Goal: Task Accomplishment & Management: Use online tool/utility

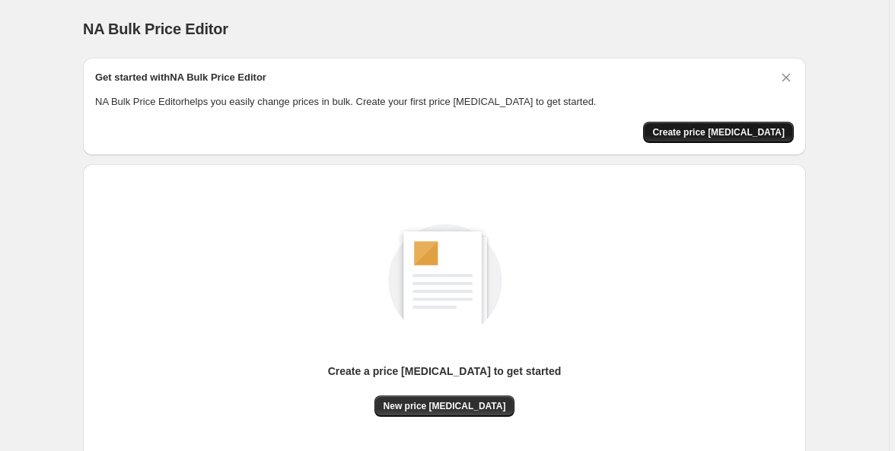
click at [750, 132] on span "Create price [MEDICAL_DATA]" at bounding box center [718, 132] width 132 height 12
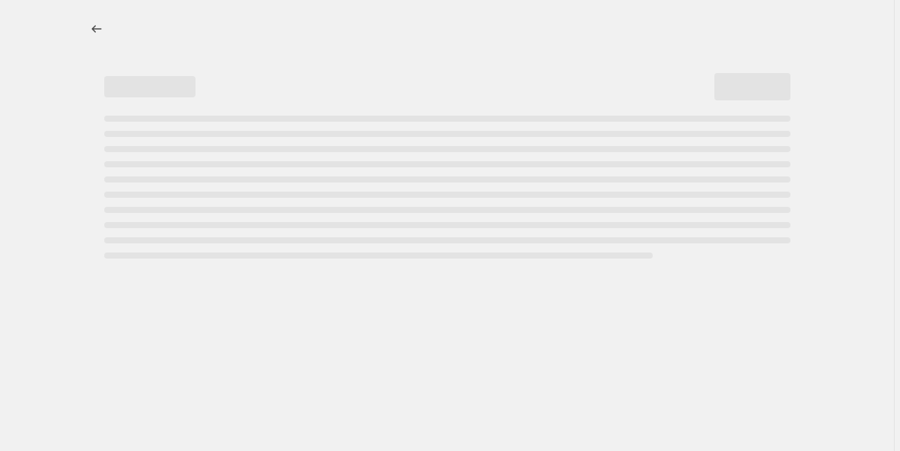
select select "percentage"
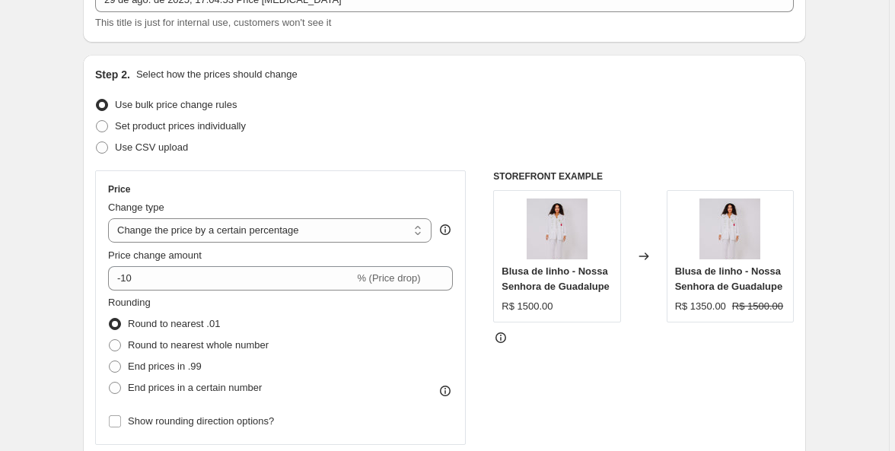
scroll to position [95, 0]
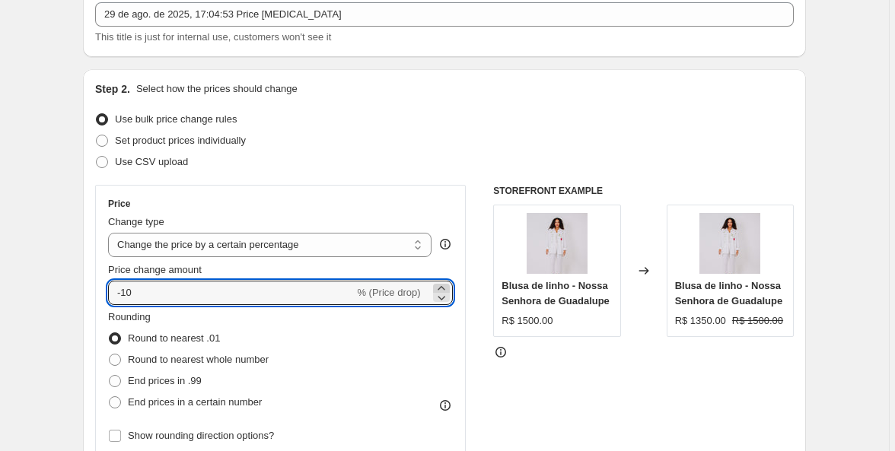
click at [443, 289] on icon at bounding box center [441, 288] width 15 height 15
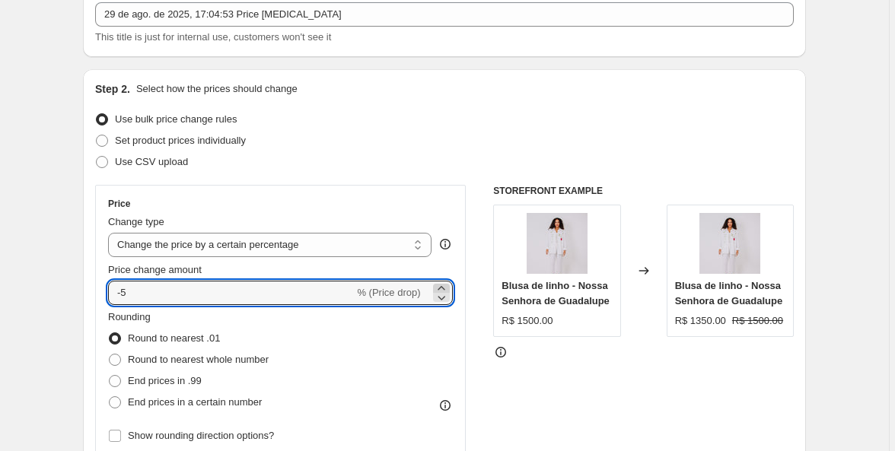
click at [443, 289] on icon at bounding box center [441, 288] width 15 height 15
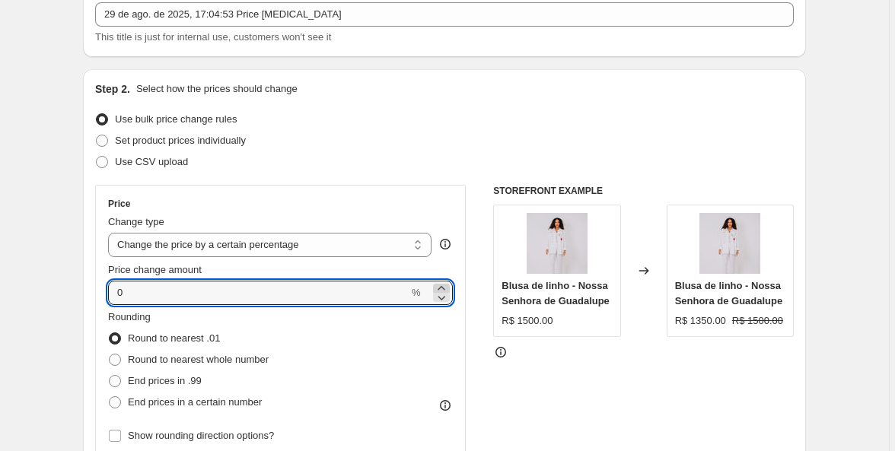
click at [443, 289] on icon at bounding box center [441, 288] width 15 height 15
click at [443, 288] on icon at bounding box center [441, 288] width 15 height 15
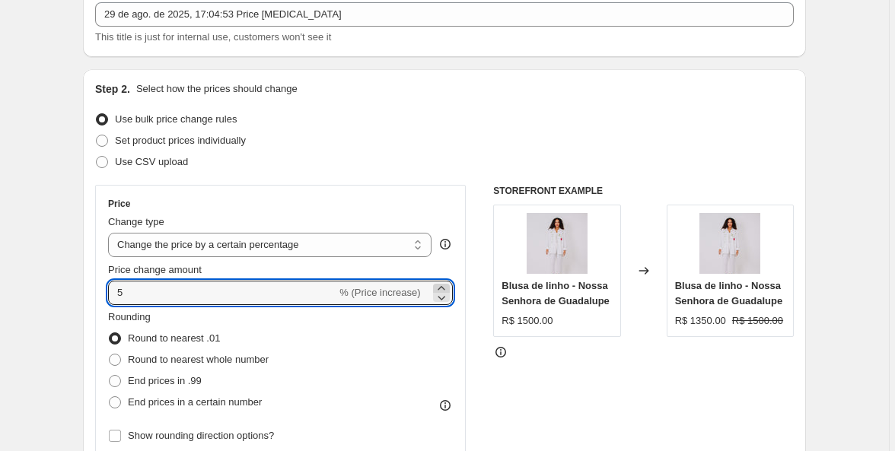
click at [443, 288] on icon at bounding box center [441, 288] width 15 height 15
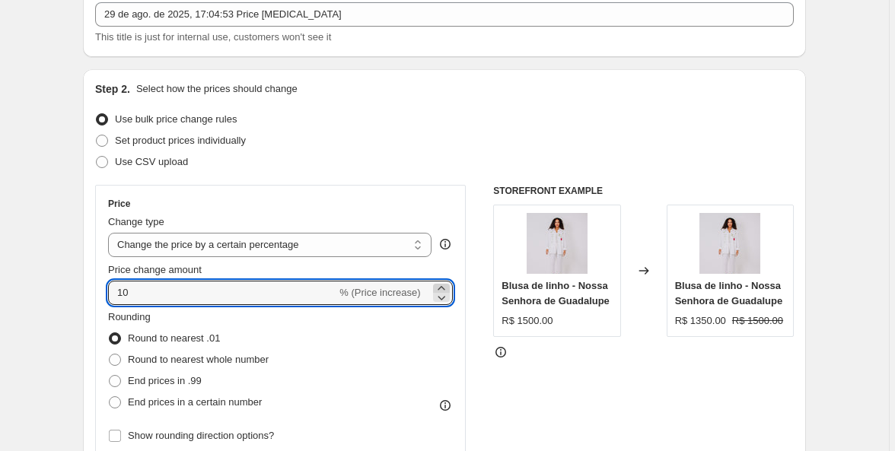
click at [443, 288] on icon at bounding box center [441, 288] width 15 height 15
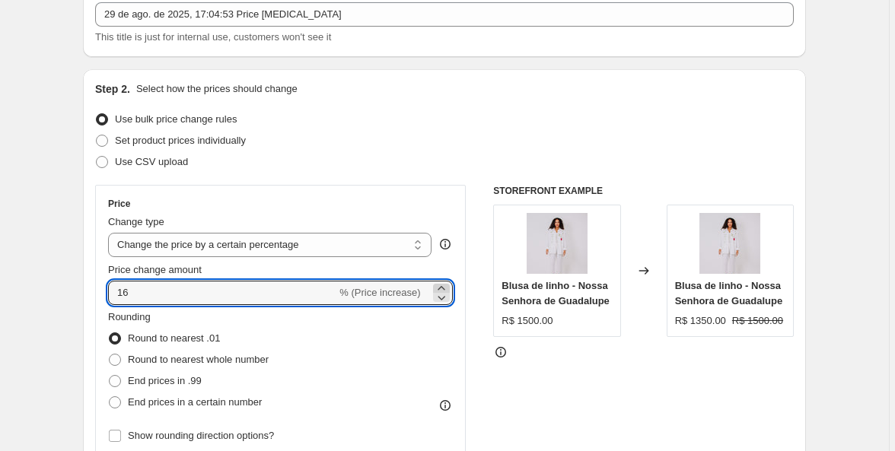
click at [443, 288] on icon at bounding box center [441, 288] width 15 height 15
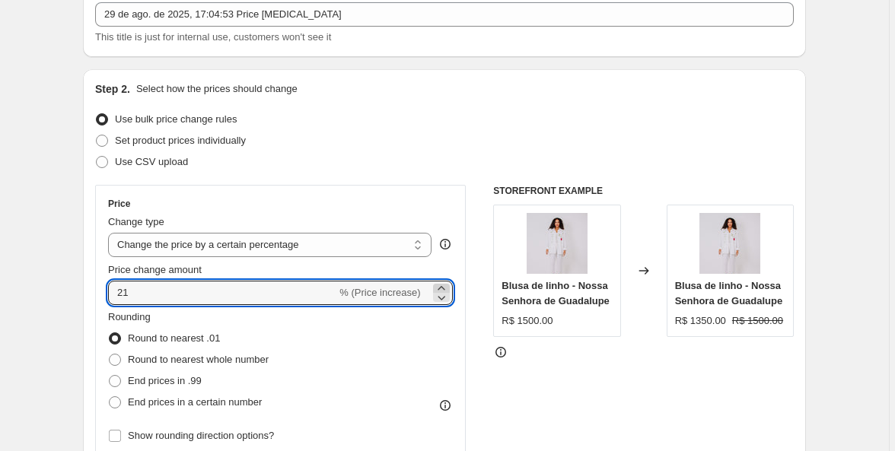
click at [443, 288] on icon at bounding box center [441, 288] width 15 height 15
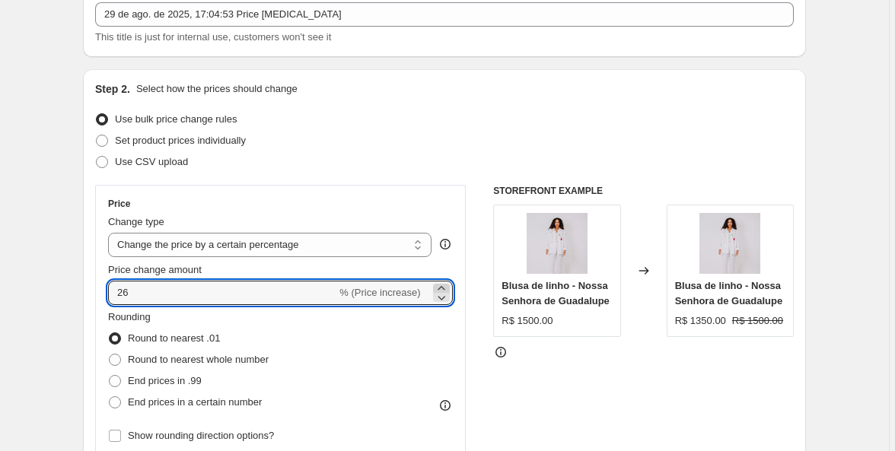
click at [443, 288] on icon at bounding box center [441, 288] width 15 height 15
type input "30"
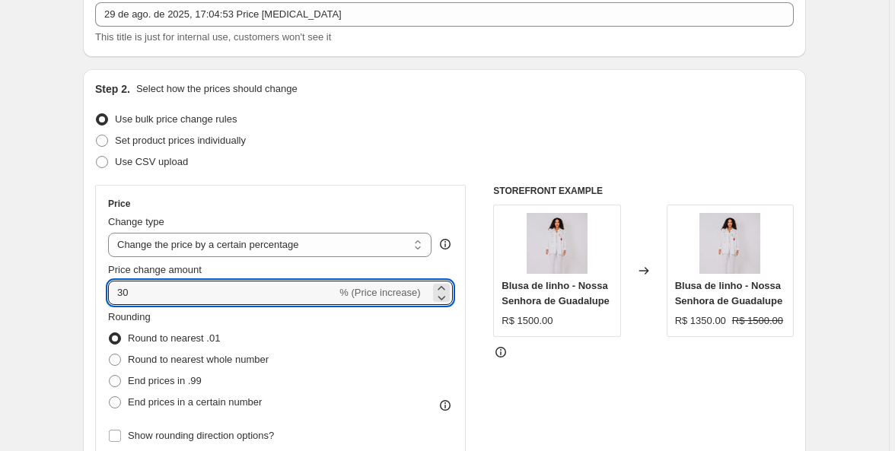
click at [447, 200] on div "Price" at bounding box center [280, 204] width 345 height 12
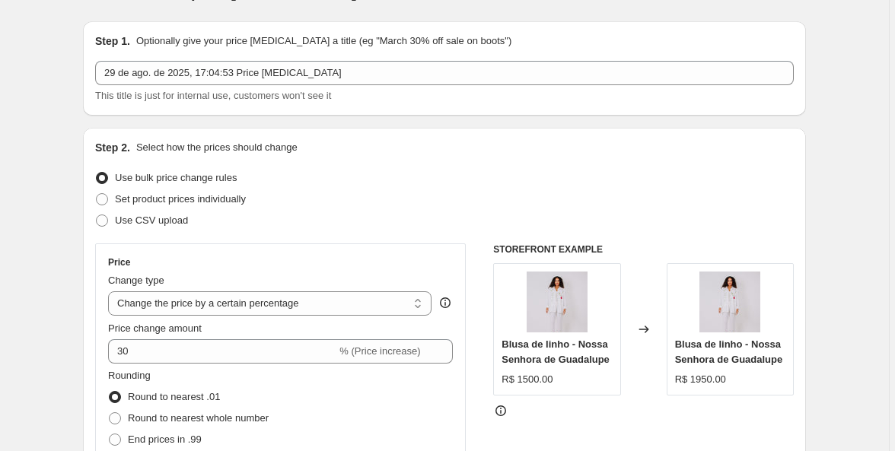
scroll to position [11, 0]
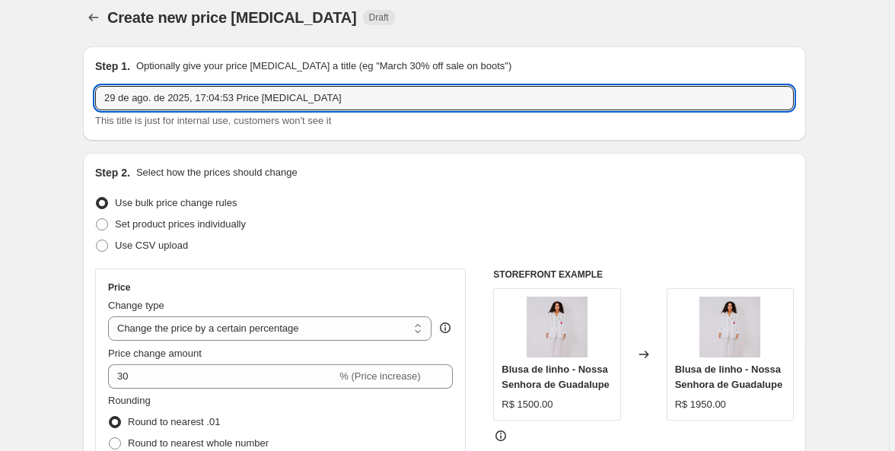
drag, startPoint x: 336, startPoint y: 99, endPoint x: 95, endPoint y: 102, distance: 241.2
click at [95, 102] on div "Step 1. Optionally give your price [MEDICAL_DATA] a title (eg "March 30% off sa…" at bounding box center [444, 93] width 723 height 94
type input "preço loja online"
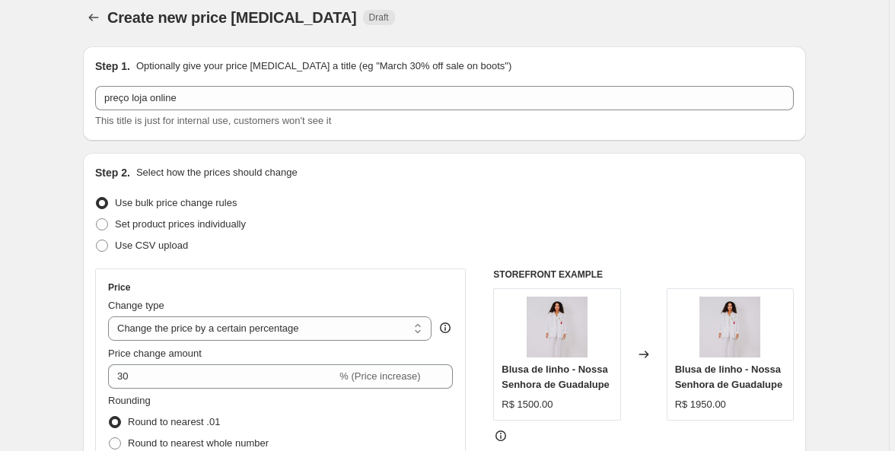
click at [148, 156] on div "Step 2. Select how the prices should change Use bulk price change rules Set pro…" at bounding box center [444, 420] width 723 height 534
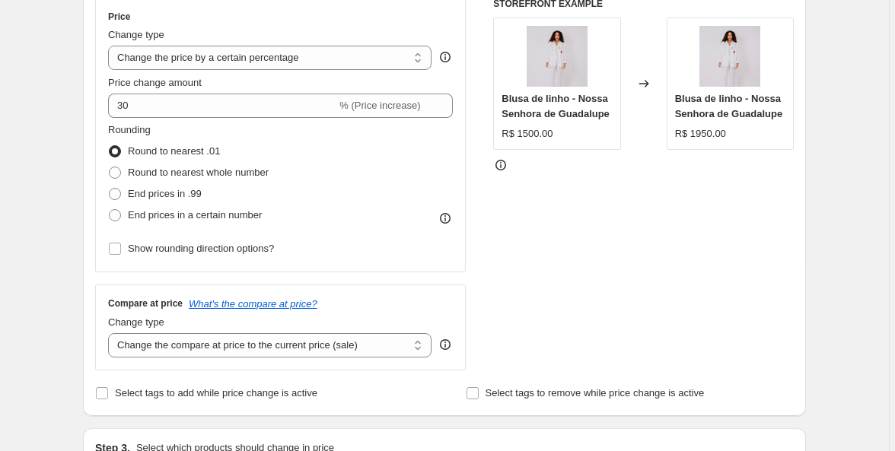
scroll to position [296, 0]
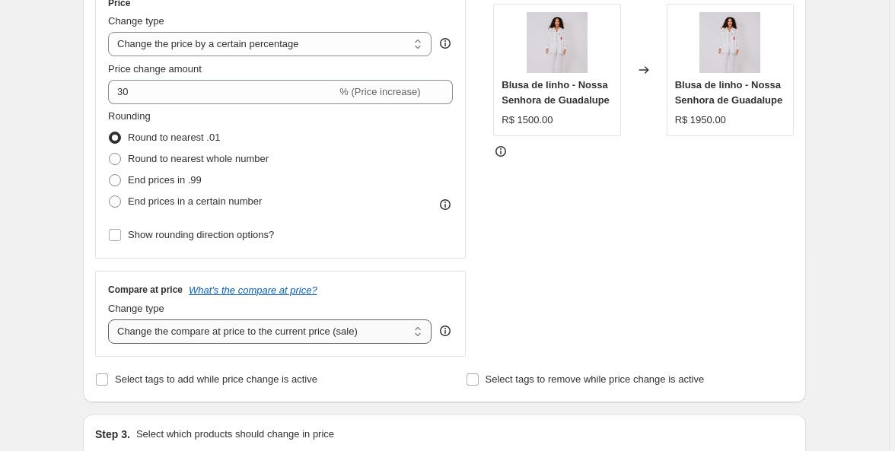
click at [225, 334] on select "Change the compare at price to the current price (sale) Change the compare at p…" at bounding box center [269, 332] width 323 height 24
click at [253, 306] on div "Change type" at bounding box center [269, 308] width 323 height 15
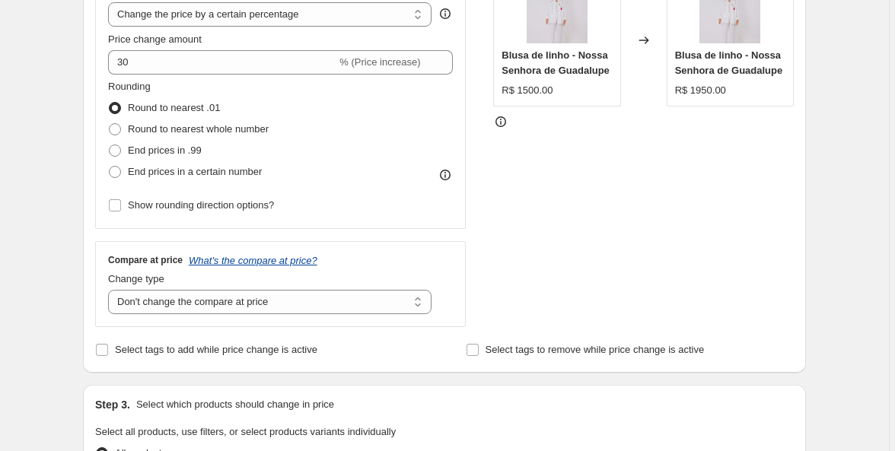
scroll to position [334, 0]
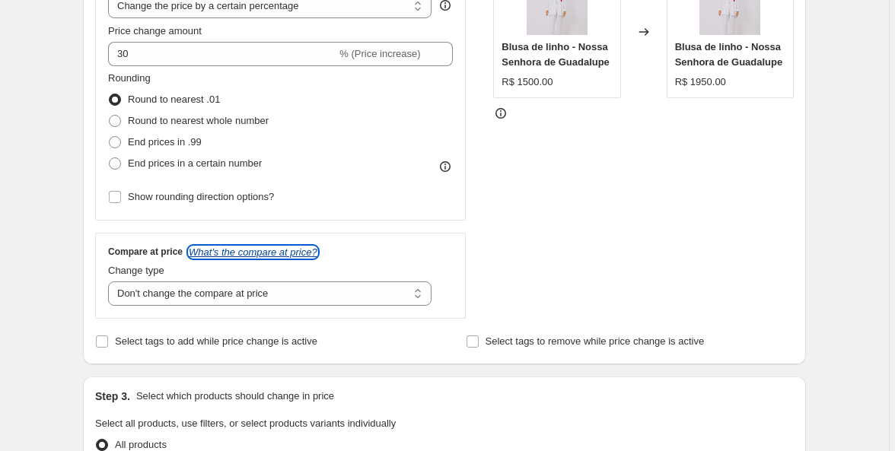
click at [279, 254] on icon "What's the compare at price?" at bounding box center [253, 252] width 129 height 11
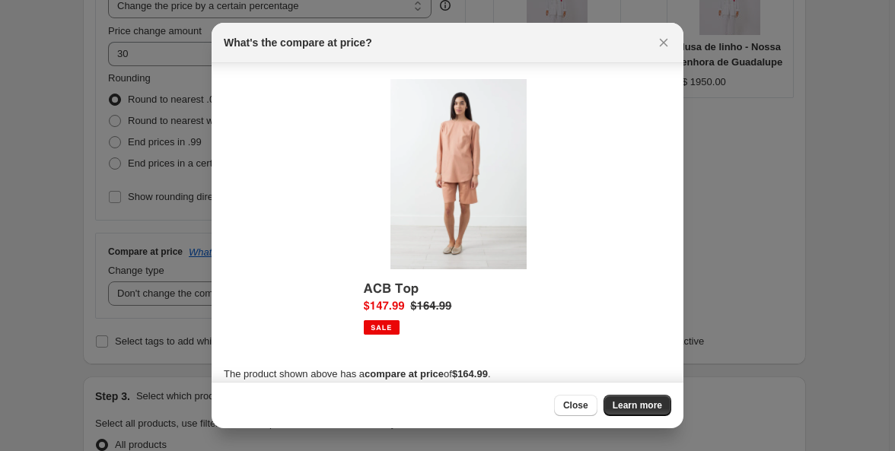
scroll to position [12, 0]
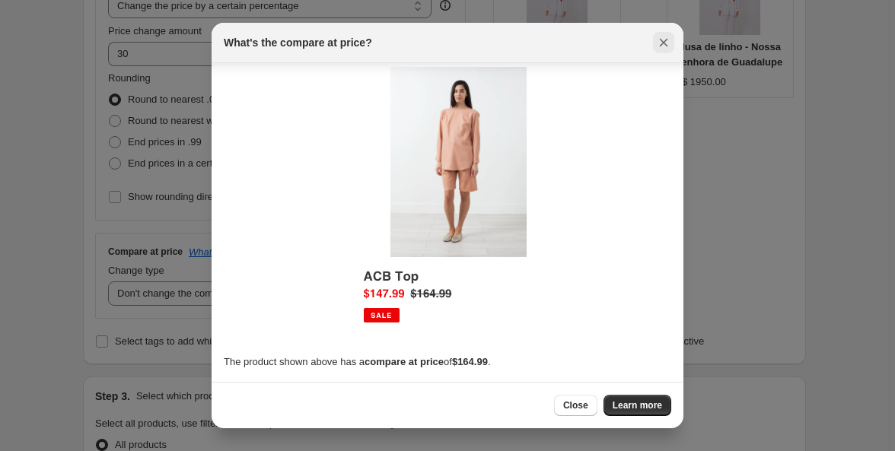
click at [661, 44] on icon "Close" at bounding box center [664, 43] width 8 height 8
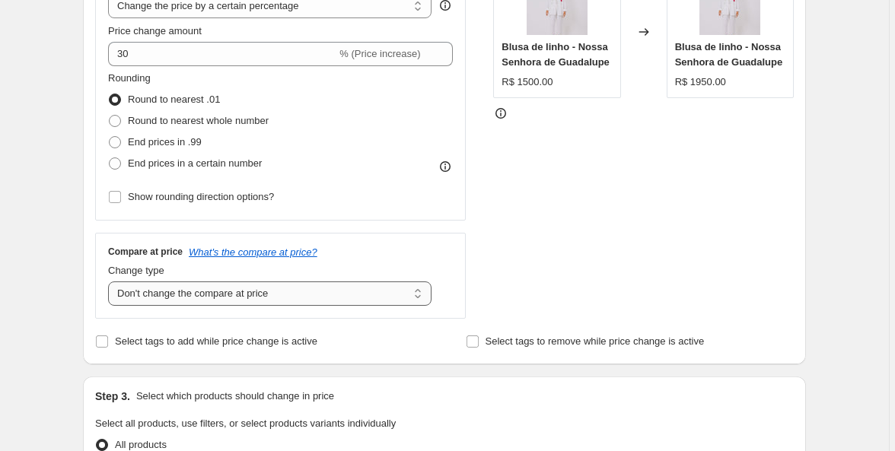
click at [421, 294] on select "Change the compare at price to the current price (sale) Change the compare at p…" at bounding box center [269, 294] width 323 height 24
select select "remove"
click at [399, 255] on div "Compare at price What's the compare at price?" at bounding box center [280, 252] width 345 height 12
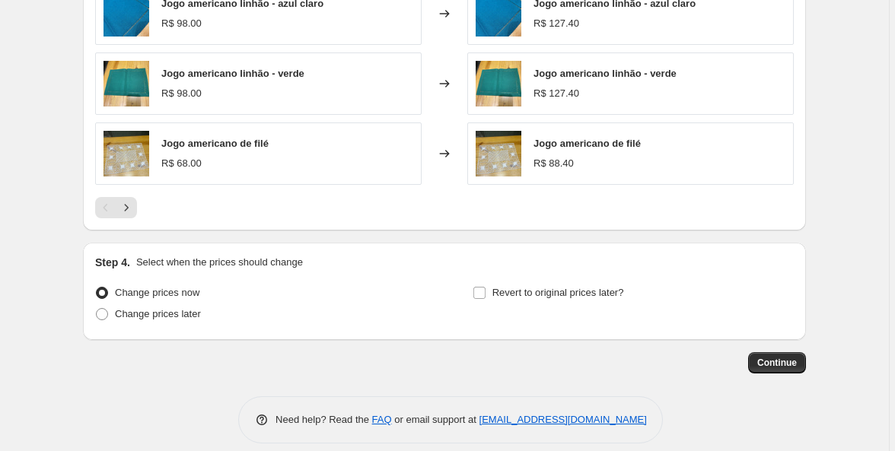
scroll to position [1070, 0]
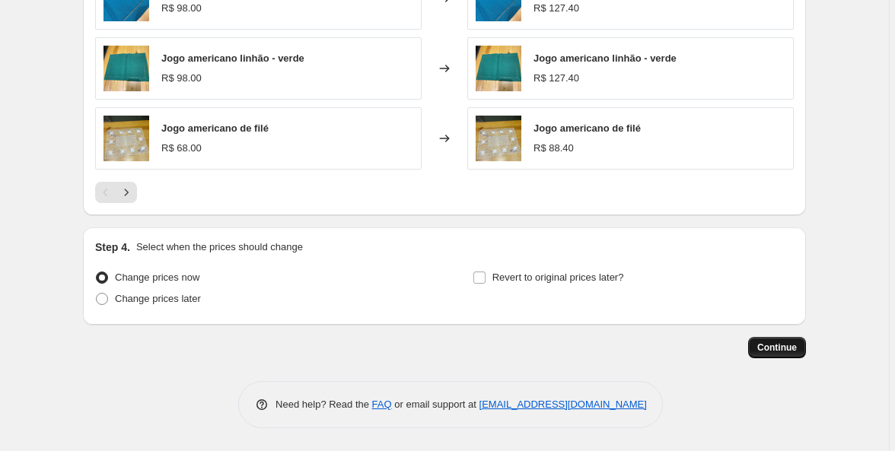
click at [771, 347] on span "Continue" at bounding box center [777, 348] width 40 height 12
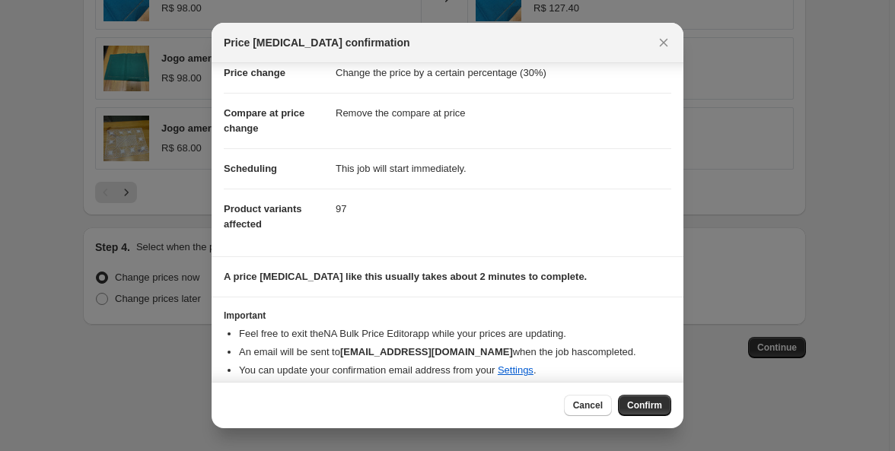
scroll to position [49, 0]
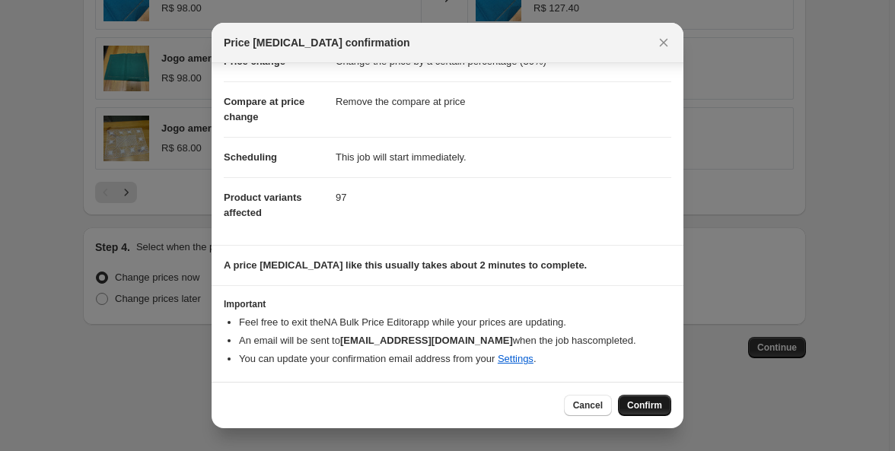
click at [657, 407] on span "Confirm" at bounding box center [644, 406] width 35 height 12
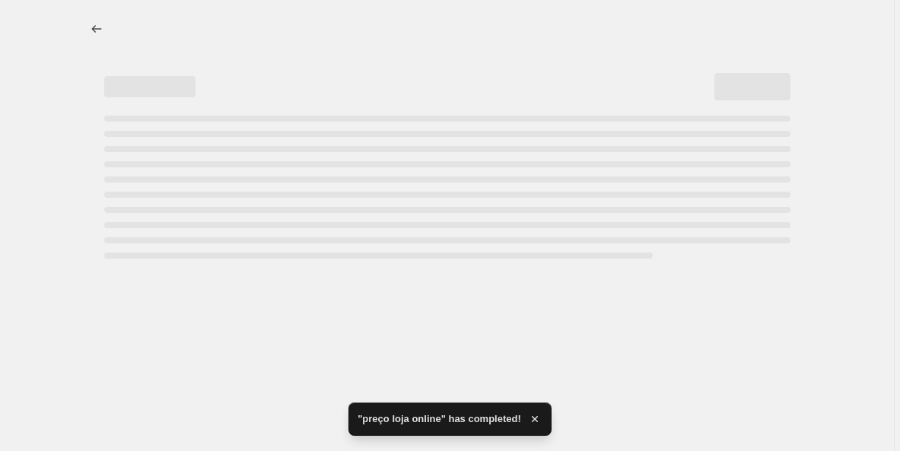
select select "percentage"
select select "remove"
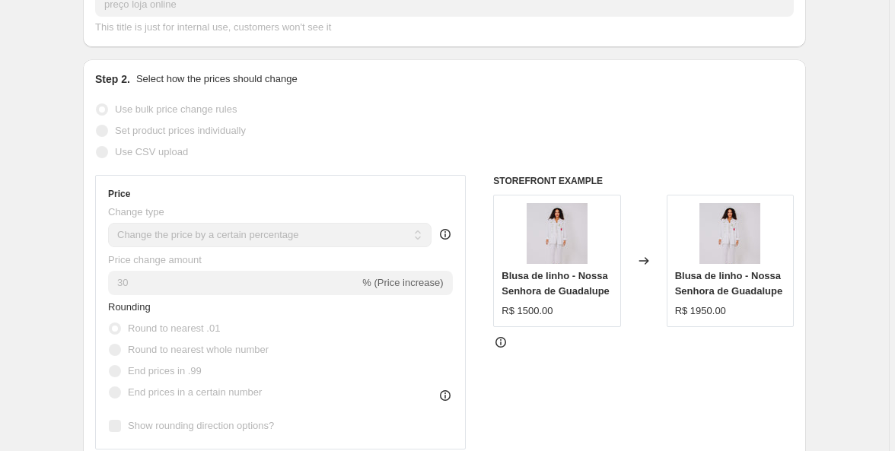
scroll to position [175, 0]
